Goal: Task Accomplishment & Management: Manage account settings

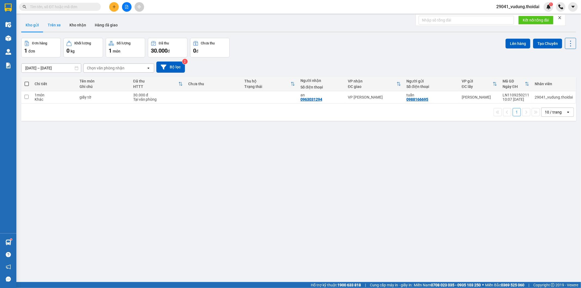
click at [49, 23] on button "Trên xe" at bounding box center [54, 25] width 22 height 13
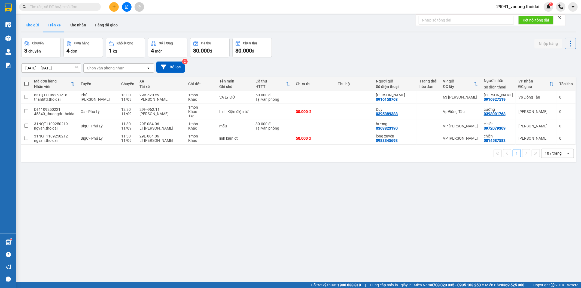
click at [32, 25] on button "Kho gửi" at bounding box center [32, 25] width 22 height 13
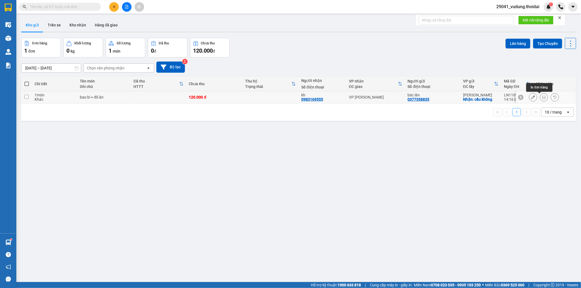
click at [540, 96] on button at bounding box center [544, 98] width 8 height 10
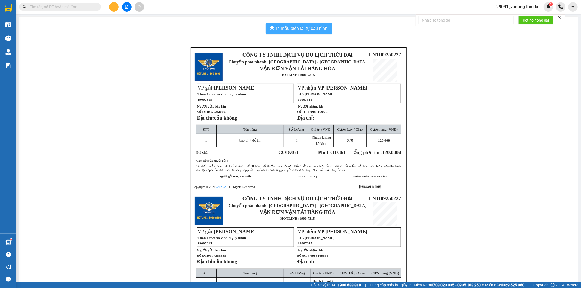
click at [301, 31] on span "In mẫu biên lai tự cấu hình" at bounding box center [301, 28] width 51 height 7
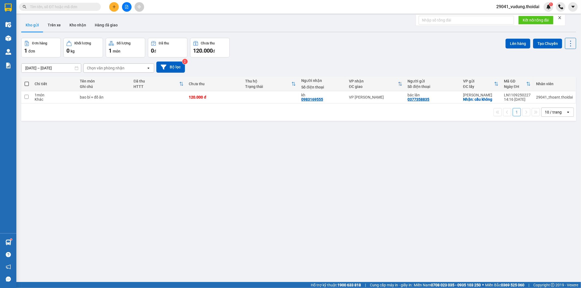
click at [84, 11] on div "Kết quả tìm kiếm ( 0 ) Bộ lọc No Data" at bounding box center [53, 7] width 106 height 10
click at [88, 3] on span at bounding box center [60, 7] width 82 height 8
click at [86, 6] on input "text" at bounding box center [62, 7] width 64 height 6
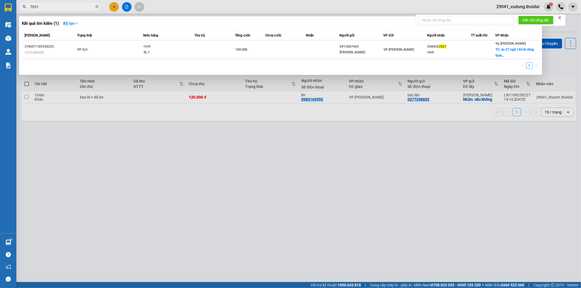
type input "7031"
click at [96, 6] on icon "close-circle" at bounding box center [96, 6] width 3 height 3
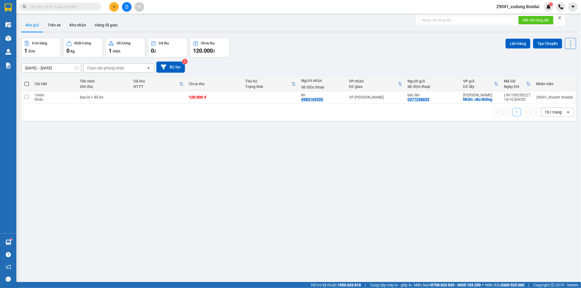
drag, startPoint x: 528, startPoint y: 4, endPoint x: 527, endPoint y: 8, distance: 4.6
click at [528, 4] on span "29041_vudung.thoidai" at bounding box center [518, 6] width 52 height 7
click at [522, 13] on li "Đăng xuất" at bounding box center [517, 17] width 53 height 9
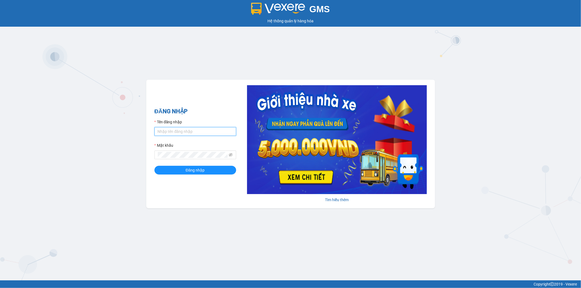
click at [193, 133] on input "Tên đăng nhập" at bounding box center [195, 131] width 82 height 9
type input "tranyen.thoidai"
click at [154, 166] on button "Đăng nhập" at bounding box center [195, 170] width 82 height 9
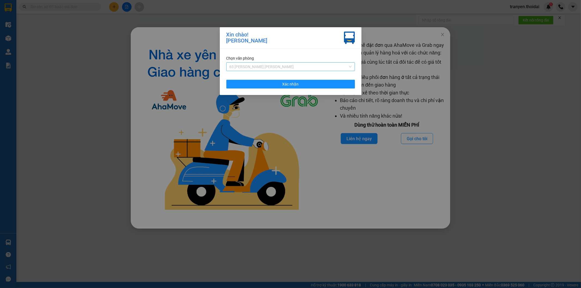
click at [250, 67] on span "63 [PERSON_NAME] [PERSON_NAME]" at bounding box center [291, 67] width 122 height 8
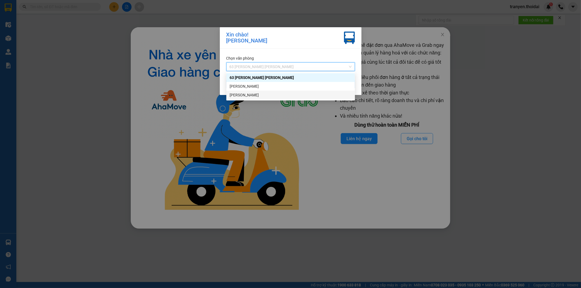
click at [247, 93] on div "[PERSON_NAME]" at bounding box center [291, 95] width 122 height 6
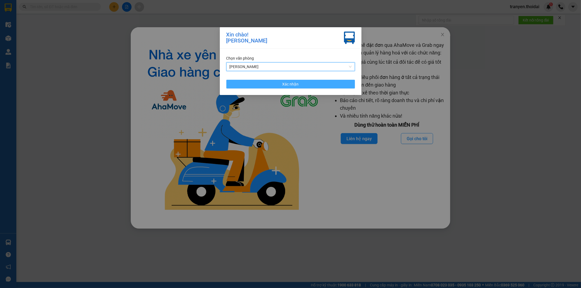
drag, startPoint x: 325, startPoint y: 84, endPoint x: 407, endPoint y: 55, distance: 87.7
click at [325, 84] on button "Xác nhận" at bounding box center [290, 84] width 129 height 9
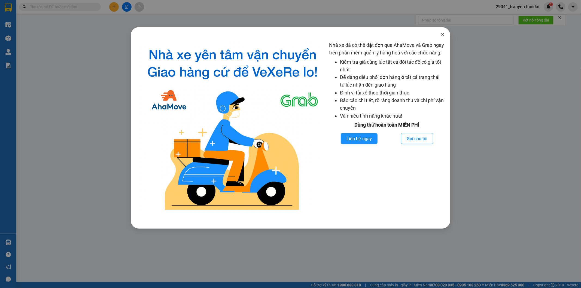
click at [443, 34] on icon "close" at bounding box center [442, 34] width 4 height 4
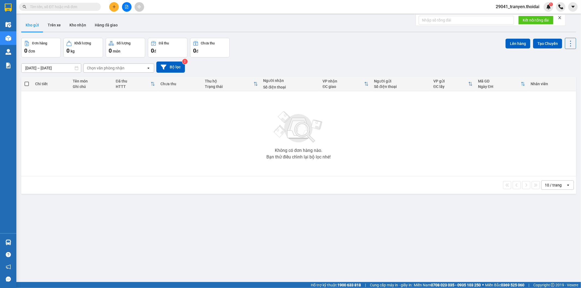
click at [113, 6] on icon "plus" at bounding box center [114, 7] width 4 height 4
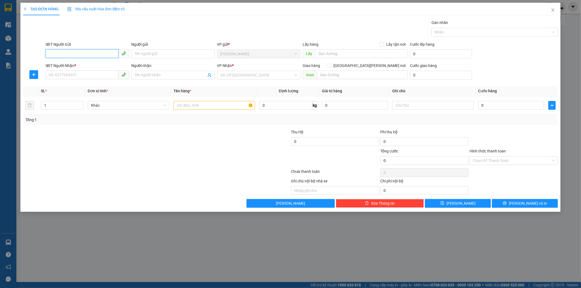
click at [74, 54] on input "SĐT Người Gửi" at bounding box center [81, 53] width 73 height 9
type input "0978575789"
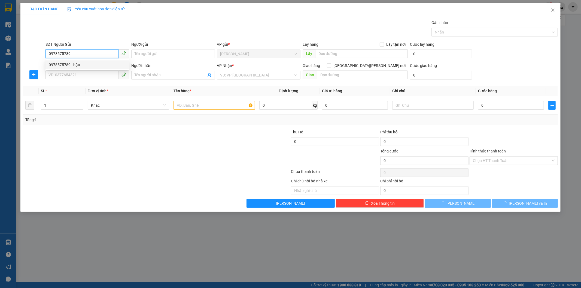
click at [86, 63] on div "0978575789 - hậu" at bounding box center [87, 65] width 77 height 6
type input "hậu"
click at [74, 80] on span at bounding box center [87, 75] width 84 height 9
type input "0978575789"
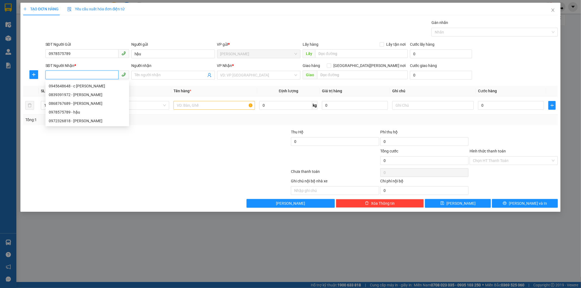
click at [78, 77] on input "SĐT Người Nhận *" at bounding box center [81, 75] width 73 height 9
click at [89, 87] on div "0945648648 - c [PERSON_NAME]" at bounding box center [87, 86] width 77 height 6
type input "0945648648"
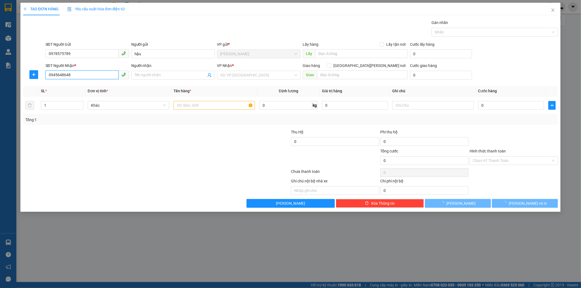
type input "c dung"
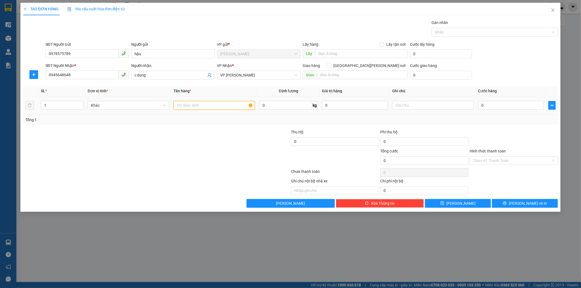
click at [202, 106] on input "text" at bounding box center [214, 105] width 81 height 9
type input "biển số"
click at [510, 104] on input "0" at bounding box center [511, 105] width 66 height 9
click at [495, 107] on input "0" at bounding box center [511, 105] width 66 height 9
click at [481, 106] on input "0" at bounding box center [511, 105] width 66 height 9
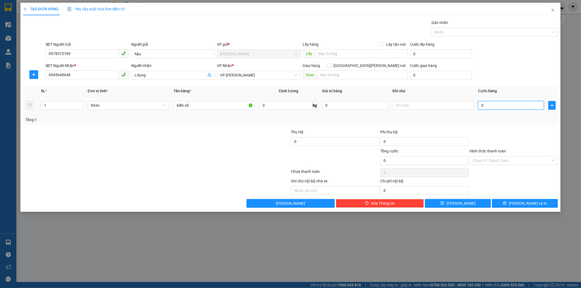
type input "30"
type input "300"
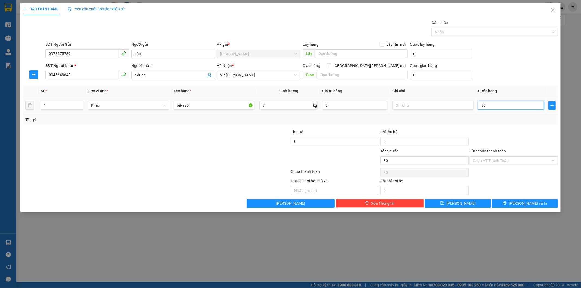
type input "300"
type input "3.000"
type input "30.000"
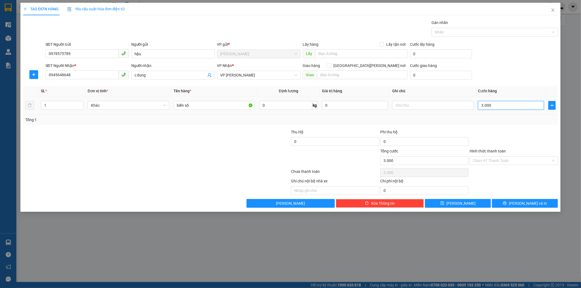
type input "30.000"
click at [537, 127] on div "Transit Pickup Surcharge Ids Transit Deliver Surcharge Ids Transit Deliver Surc…" at bounding box center [290, 114] width 535 height 188
click at [522, 159] on input "Hình thức thanh toán" at bounding box center [512, 161] width 78 height 8
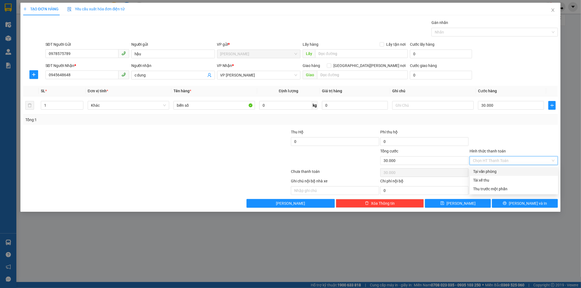
click at [512, 171] on div "Tại văn phòng" at bounding box center [514, 172] width 82 height 6
type input "0"
click at [528, 200] on span "[PERSON_NAME] và In" at bounding box center [528, 203] width 38 height 6
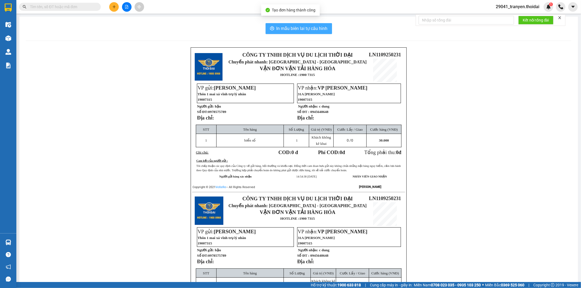
click at [321, 27] on span "In mẫu biên lai tự cấu hình" at bounding box center [301, 28] width 51 height 7
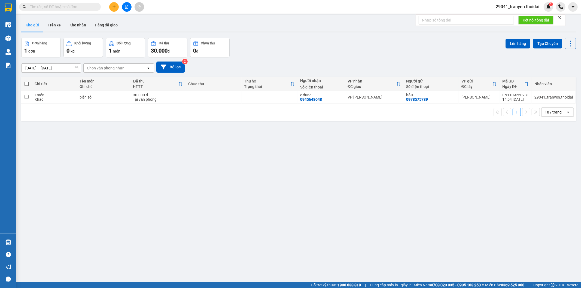
click at [226, 148] on div "ver 1.8.143 Kho gửi Trên xe [PERSON_NAME] Hàng đã [PERSON_NAME] hàng 1 đơn [PER…" at bounding box center [298, 160] width 559 height 288
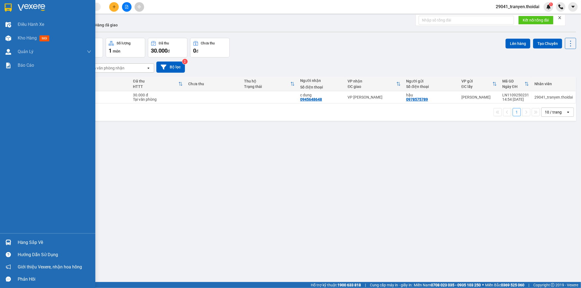
click at [36, 241] on div "Hàng sắp về" at bounding box center [55, 243] width 74 height 8
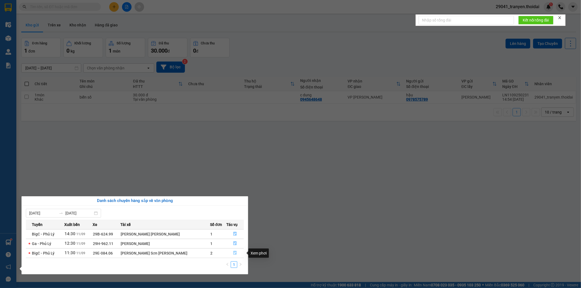
click at [233, 252] on icon "file-done" at bounding box center [235, 253] width 4 height 4
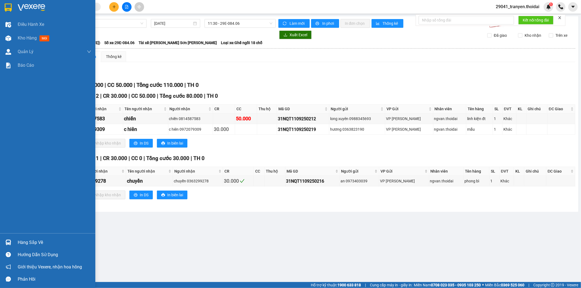
click at [14, 242] on div "Hàng sắp về" at bounding box center [47, 242] width 95 height 12
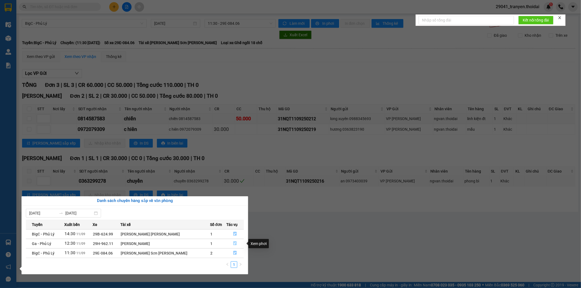
click at [233, 243] on icon "file-done" at bounding box center [235, 244] width 4 height 4
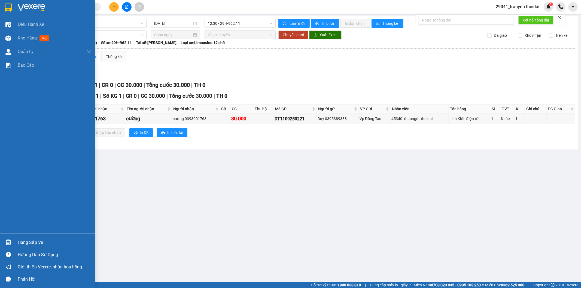
click at [18, 241] on div "Hàng sắp về" at bounding box center [55, 243] width 74 height 8
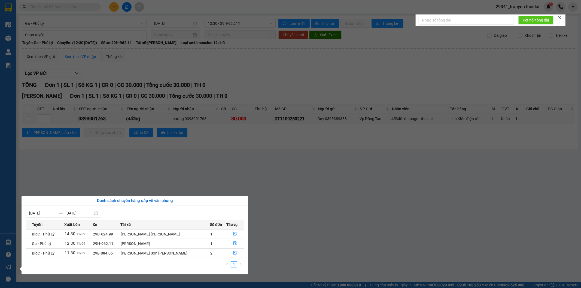
click at [219, 61] on section "Kết quả [PERSON_NAME] ( 0 ) Bộ lọc No Data 29041_tranyen.thoidai 1 Điều [PERSON…" at bounding box center [290, 144] width 581 height 288
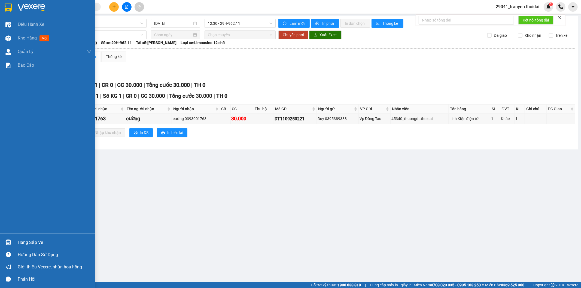
drag, startPoint x: 25, startPoint y: 243, endPoint x: 29, endPoint y: 242, distance: 4.4
click at [25, 243] on div "Hàng sắp về" at bounding box center [55, 243] width 74 height 8
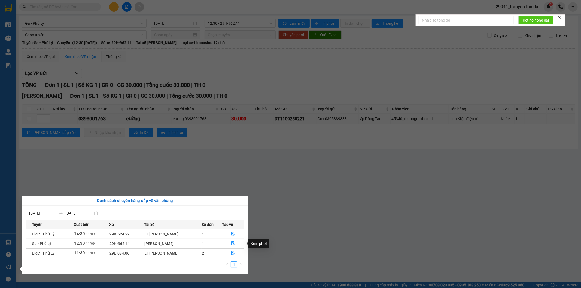
click at [327, 219] on section "Kết quả tìm kiếm ( 0 ) Bộ lọc No Data 29041_tranyen.thoidai 1 Điều hành xe Kho …" at bounding box center [290, 144] width 581 height 288
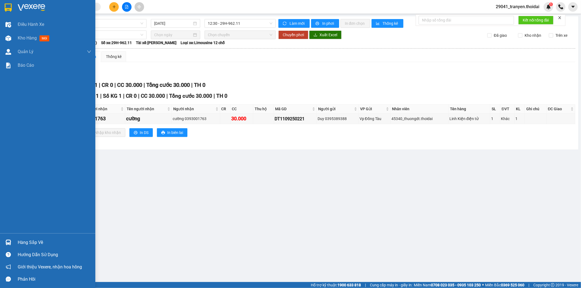
click at [19, 238] on div "Hàng sắp về" at bounding box center [47, 242] width 95 height 12
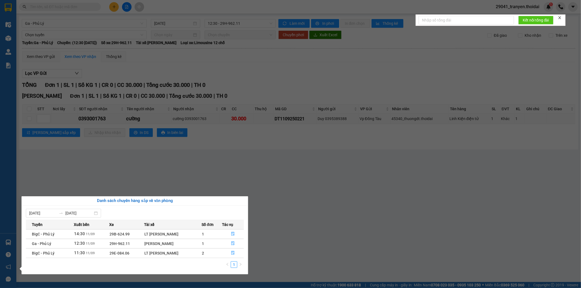
drag, startPoint x: 329, startPoint y: 221, endPoint x: 329, endPoint y: 208, distance: 13.6
click at [329, 221] on section "Kết quả tìm kiếm ( 0 ) Bộ lọc No Data 29041_tranyen.thoidai 1 Điều hành xe Kho …" at bounding box center [290, 144] width 581 height 288
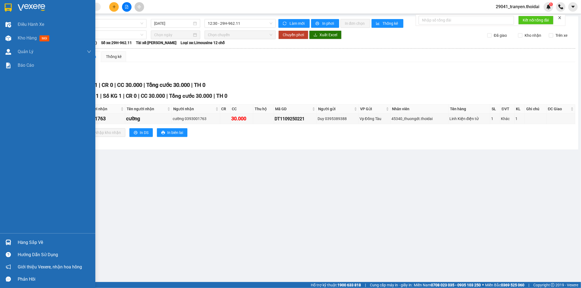
click at [39, 240] on div "Hàng sắp về" at bounding box center [55, 243] width 74 height 8
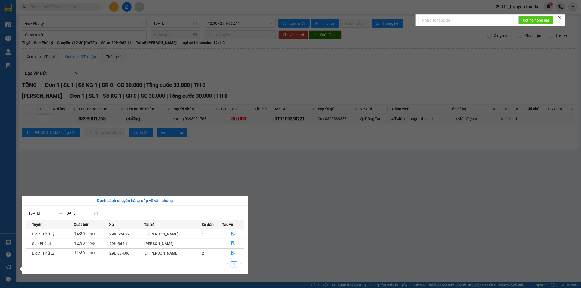
click at [225, 156] on section "Kết quả tìm kiếm ( 0 ) Bộ lọc No Data 29041_tranyen.thoidai 1 Điều hành xe Kho …" at bounding box center [290, 144] width 581 height 288
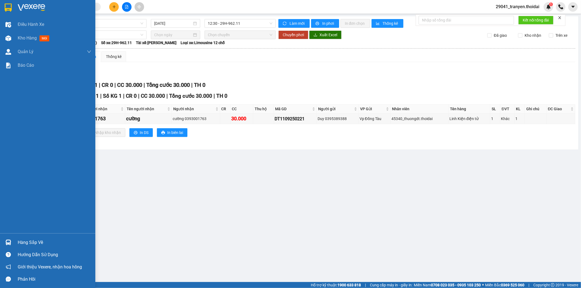
click at [32, 239] on div "Hàng sắp về" at bounding box center [55, 243] width 74 height 8
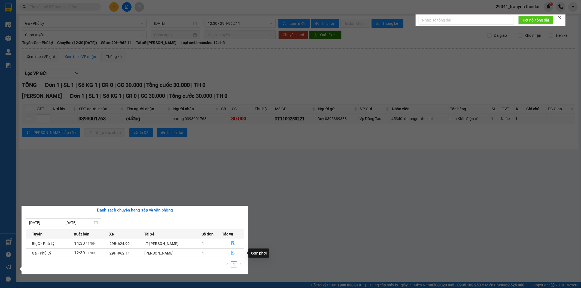
click at [231, 253] on icon "file-done" at bounding box center [233, 253] width 4 height 4
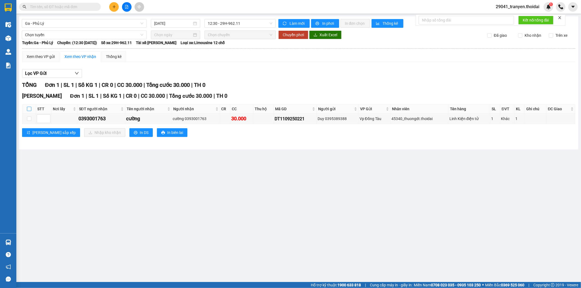
click at [29, 110] on input "checkbox" at bounding box center [29, 109] width 4 height 4
checkbox input "true"
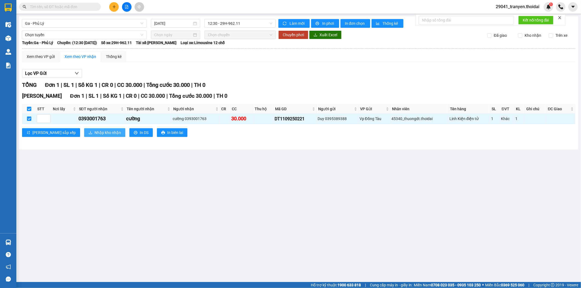
click at [95, 134] on span "Nhập kho nhận" at bounding box center [108, 133] width 26 height 6
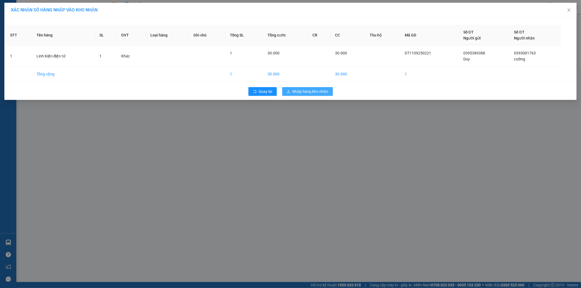
click at [323, 89] on span "Nhập hàng kho nhận" at bounding box center [311, 92] width 36 height 6
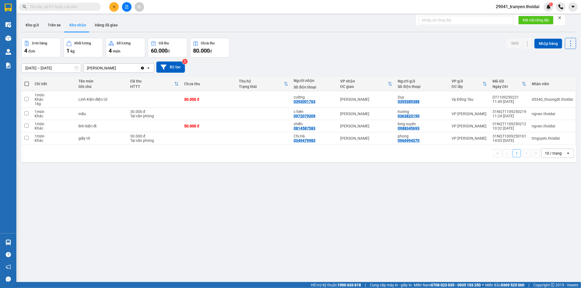
click at [287, 61] on div "09/09/2025 – 11/09/2025 Press the down arrow key to interact with the calendar …" at bounding box center [298, 66] width 555 height 19
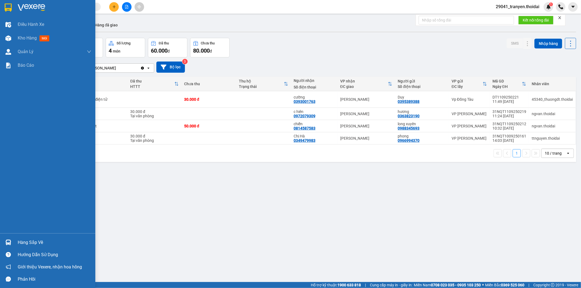
click at [20, 242] on div "Hàng sắp về" at bounding box center [55, 243] width 74 height 8
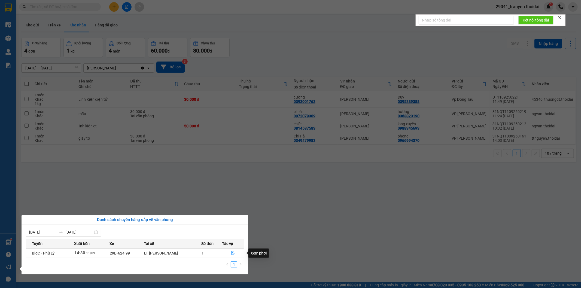
click at [372, 220] on section "Kết quả tìm kiếm ( 0 ) Bộ lọc No Data 29041_tranyen.thoidai 1 Điều hành xe Kho …" at bounding box center [290, 144] width 581 height 288
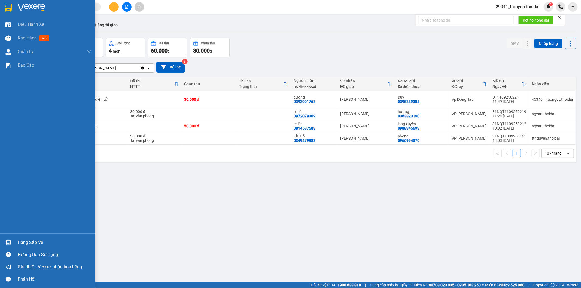
click at [21, 246] on div "Hàng sắp về" at bounding box center [55, 243] width 74 height 8
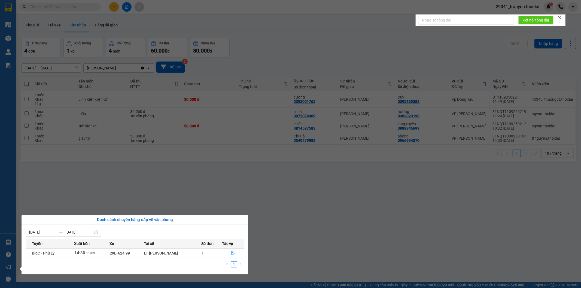
drag, startPoint x: 411, startPoint y: 220, endPoint x: 581, endPoint y: 285, distance: 181.6
click at [413, 221] on section "Kết quả tìm kiếm ( 0 ) Bộ lọc No Data 29041_tranyen.thoidai 1 Điều hành xe Kho …" at bounding box center [290, 144] width 581 height 288
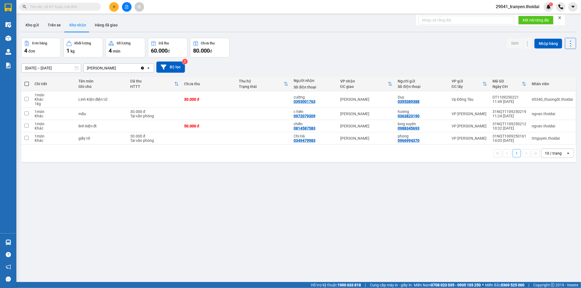
click at [343, 27] on div "Kho gửi Trên xe Kho nhận Hàng đã giao" at bounding box center [298, 26] width 555 height 14
click at [336, 55] on div "Đơn hàng 4 đơn Khối lượng 1 kg Số lượng 4 món Đã thu 60.000 đ Chưa thu 80.000 đ…" at bounding box center [298, 48] width 555 height 20
click at [323, 66] on div "09/09/2025 – 11/09/2025 Press the down arrow key to interact with the calendar …" at bounding box center [298, 67] width 555 height 11
